Goal: Entertainment & Leisure: Consume media (video, audio)

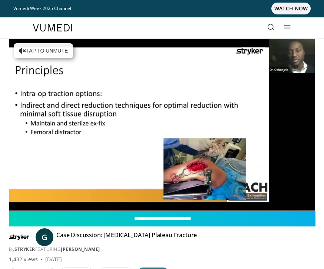
scroll to position [28, 0]
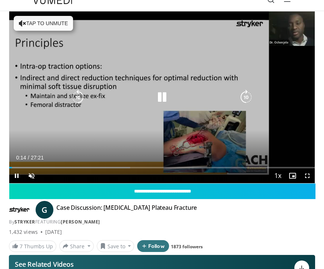
click at [97, 167] on div "Progress Bar" at bounding box center [69, 167] width 121 height 1
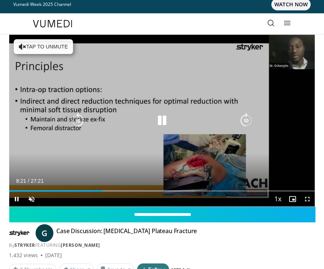
scroll to position [6, 0]
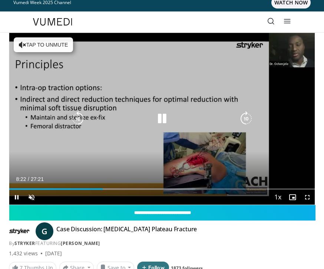
click at [82, 183] on div "Loaded : 60.93%" at bounding box center [161, 186] width 305 height 7
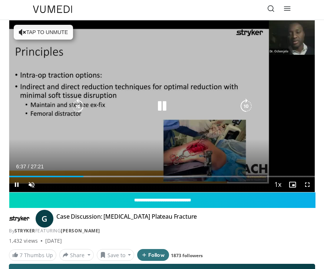
scroll to position [21, 0]
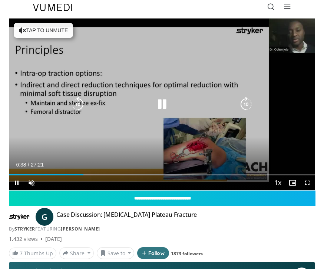
click at [50, 174] on div "Progress Bar" at bounding box center [46, 174] width 74 height 1
click at [30, 170] on div "Loaded : 46.91%" at bounding box center [161, 171] width 305 height 7
click at [46, 170] on div "Loaded : 41.43%" at bounding box center [161, 171] width 305 height 7
click at [54, 174] on div "Progress Bar" at bounding box center [101, 174] width 131 height 1
click at [58, 171] on div "Loaded : 56.05%" at bounding box center [161, 171] width 305 height 7
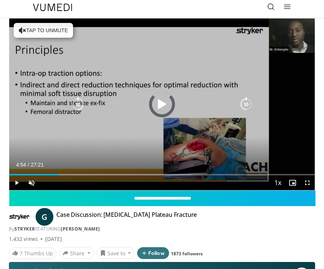
click at [66, 175] on div "Progress Bar" at bounding box center [123, 174] width 136 height 1
click at [77, 174] on div "Progress Bar" at bounding box center [126, 174] width 136 height 1
click at [84, 175] on div "Progress Bar" at bounding box center [135, 174] width 134 height 1
click at [88, 174] on div "Progress Bar" at bounding box center [145, 174] width 135 height 1
click at [93, 174] on div "Progress Bar" at bounding box center [148, 174] width 141 height 1
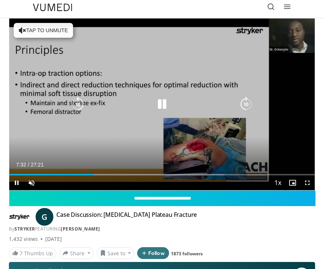
click at [88, 175] on div "Progress Bar" at bounding box center [51, 174] width 84 height 1
click at [105, 175] on div "Progress Bar" at bounding box center [157, 174] width 141 height 1
click at [117, 174] on div "Progress Bar" at bounding box center [163, 174] width 133 height 1
click at [123, 174] on div "Progress Bar" at bounding box center [169, 174] width 139 height 1
click at [123, 174] on div "Progress Bar" at bounding box center [73, 174] width 128 height 1
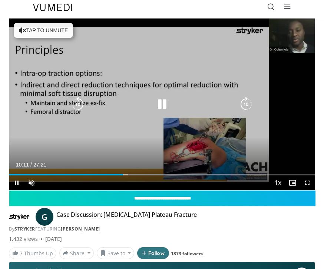
click at [117, 174] on div "Progress Bar" at bounding box center [66, 174] width 114 height 1
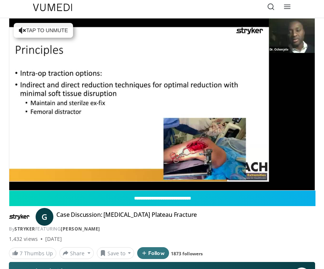
click at [127, 189] on div "Loaded : 35.27%" at bounding box center [161, 189] width 305 height 1
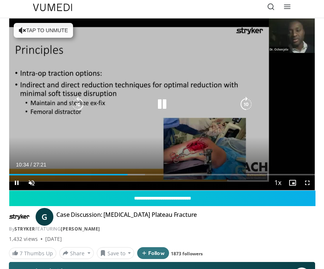
click at [138, 180] on div "Current Time 10:34 / Duration 27:21 Pause Skip Backward Skip Forward Unmute Loa…" at bounding box center [161, 182] width 305 height 15
click at [139, 174] on div "Progress Bar" at bounding box center [185, 174] width 131 height 1
click at [131, 174] on div "Progress Bar" at bounding box center [74, 174] width 130 height 1
click at [141, 175] on div "Progress Bar" at bounding box center [196, 174] width 132 height 1
click at [144, 174] on div "Loaded : 0.00%" at bounding box center [161, 174] width 305 height 1
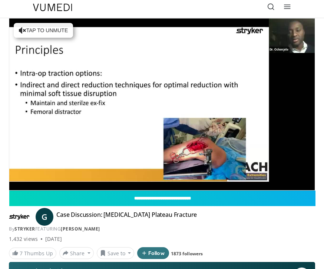
click at [151, 189] on div "Loaded : 45.08%" at bounding box center [161, 189] width 305 height 1
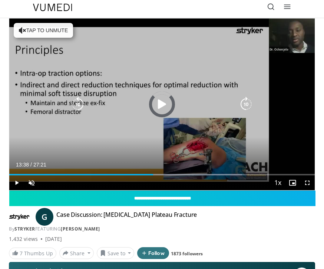
click at [162, 174] on div "Progress Bar" at bounding box center [190, 174] width 102 height 1
click at [175, 175] on div "Progress Bar" at bounding box center [224, 174] width 134 height 1
click at [196, 174] on div "Progress Bar" at bounding box center [230, 174] width 133 height 1
click at [208, 174] on div "Progress Bar" at bounding box center [231, 174] width 73 height 1
click at [214, 165] on div "Current Time 17:53 / Duration 27:21" at bounding box center [161, 164] width 305 height 7
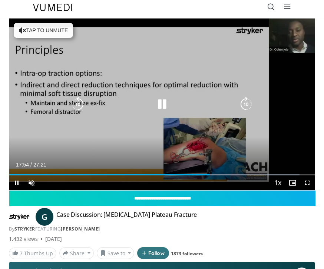
click at [200, 174] on div "Progress Bar" at bounding box center [109, 174] width 200 height 1
click at [205, 175] on div "Progress Bar" at bounding box center [247, 174] width 104 height 1
click at [203, 174] on div "Progress Bar" at bounding box center [108, 174] width 198 height 1
click at [196, 174] on div "Progress Bar" at bounding box center [106, 174] width 195 height 1
click at [207, 171] on div "Loaded : 100.00%" at bounding box center [161, 171] width 305 height 7
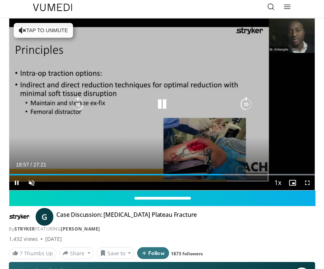
click at [221, 171] on div "Loaded : 100.00%" at bounding box center [161, 171] width 305 height 7
click at [226, 174] on div "Progress Bar" at bounding box center [254, 174] width 119 height 1
click at [243, 175] on div "Progress Bar" at bounding box center [254, 174] width 119 height 1
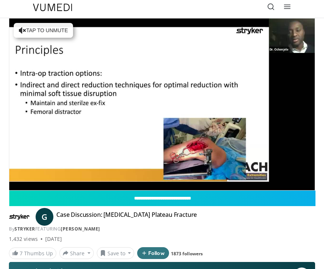
click at [239, 189] on div "Progress Bar" at bounding box center [126, 189] width 234 height 1
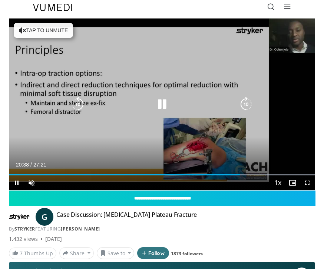
click at [238, 174] on div "Progress Bar" at bounding box center [254, 174] width 119 height 1
click at [240, 175] on div "Progress Bar" at bounding box center [254, 174] width 119 height 1
click at [246, 174] on div "Progress Bar" at bounding box center [254, 174] width 119 height 1
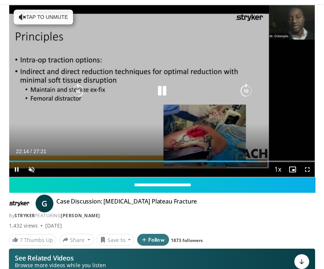
scroll to position [34, 0]
click at [29, 16] on div "10 seconds Tap to unmute" at bounding box center [161, 91] width 305 height 172
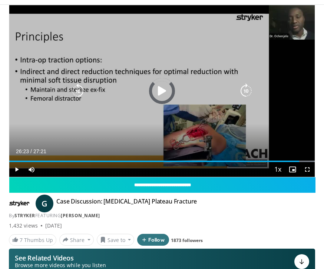
click at [305, 161] on div "Progress Bar" at bounding box center [254, 161] width 119 height 1
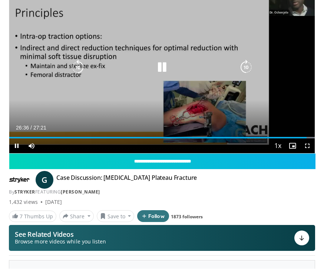
scroll to position [58, 0]
